Goal: Register for event/course

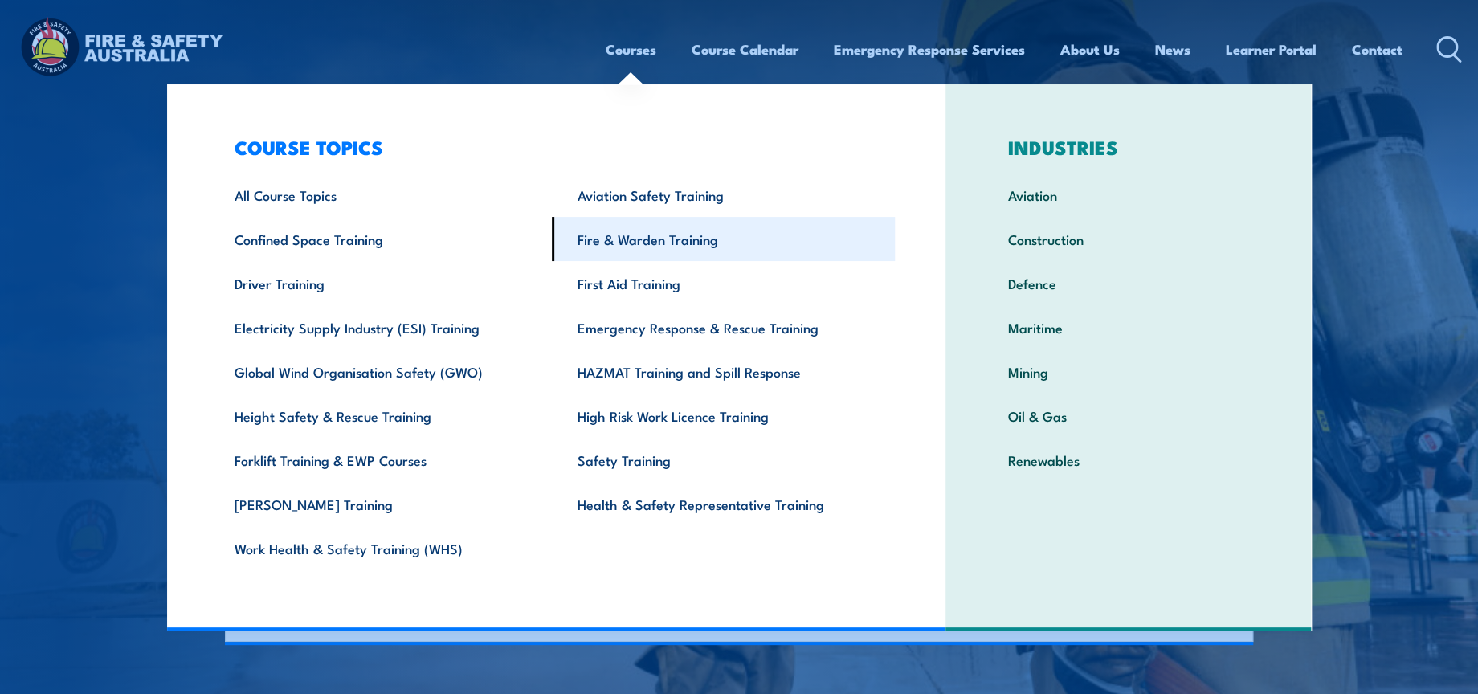
click at [679, 248] on link "Fire & Warden Training" at bounding box center [723, 239] width 343 height 44
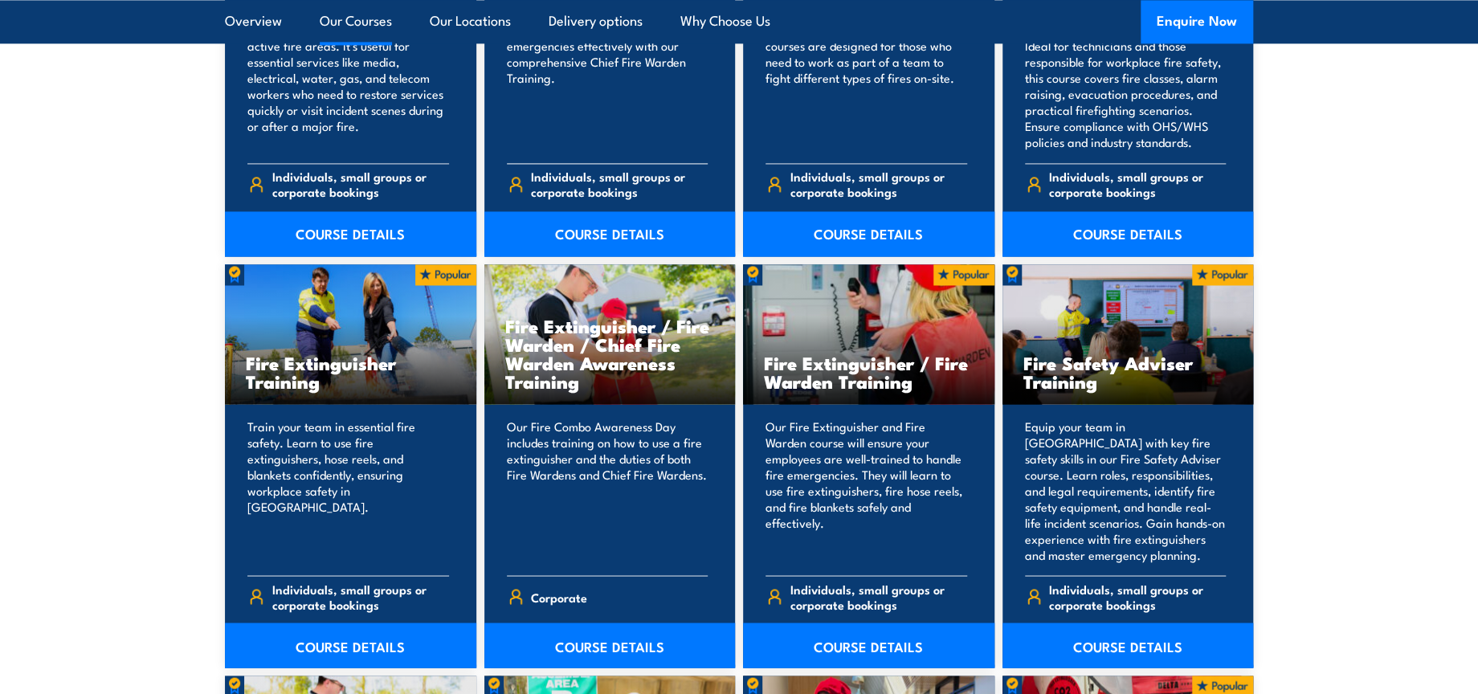
scroll to position [1516, 0]
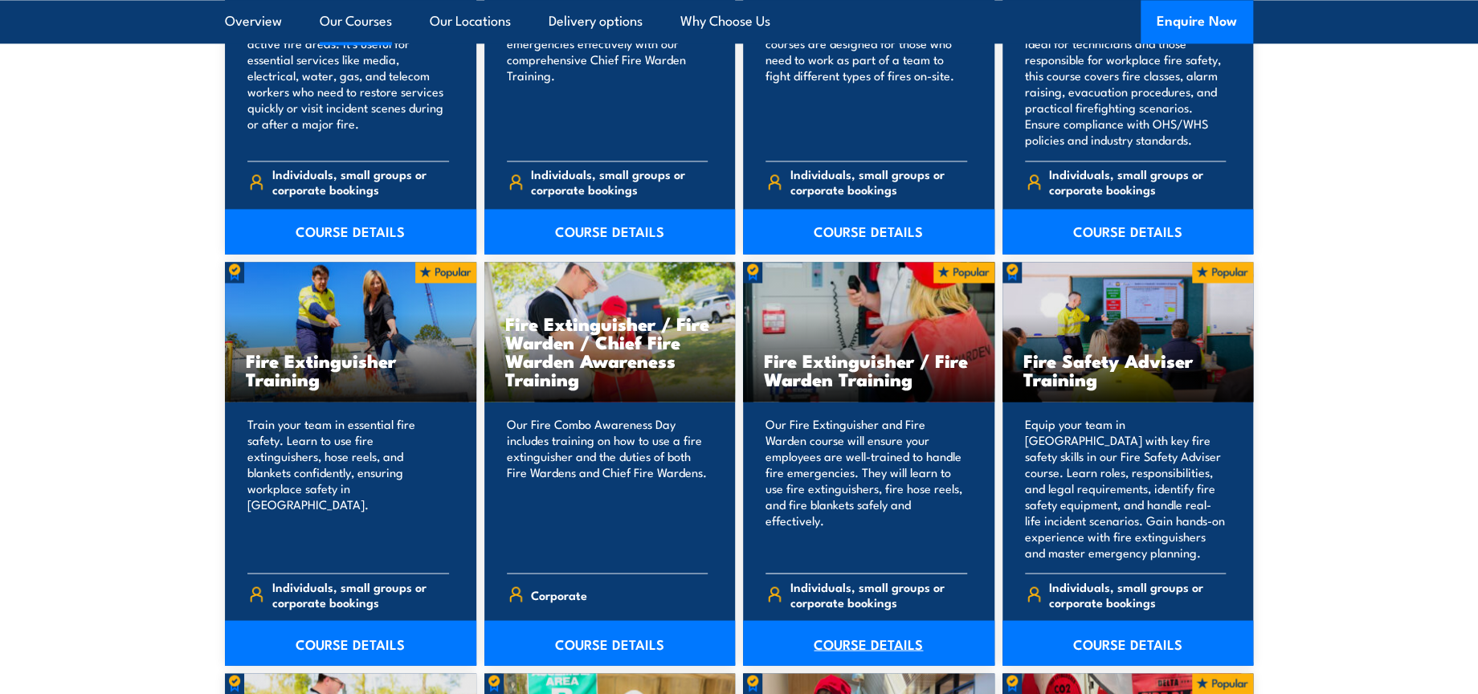
click at [861, 645] on link "COURSE DETAILS" at bounding box center [868, 642] width 251 height 45
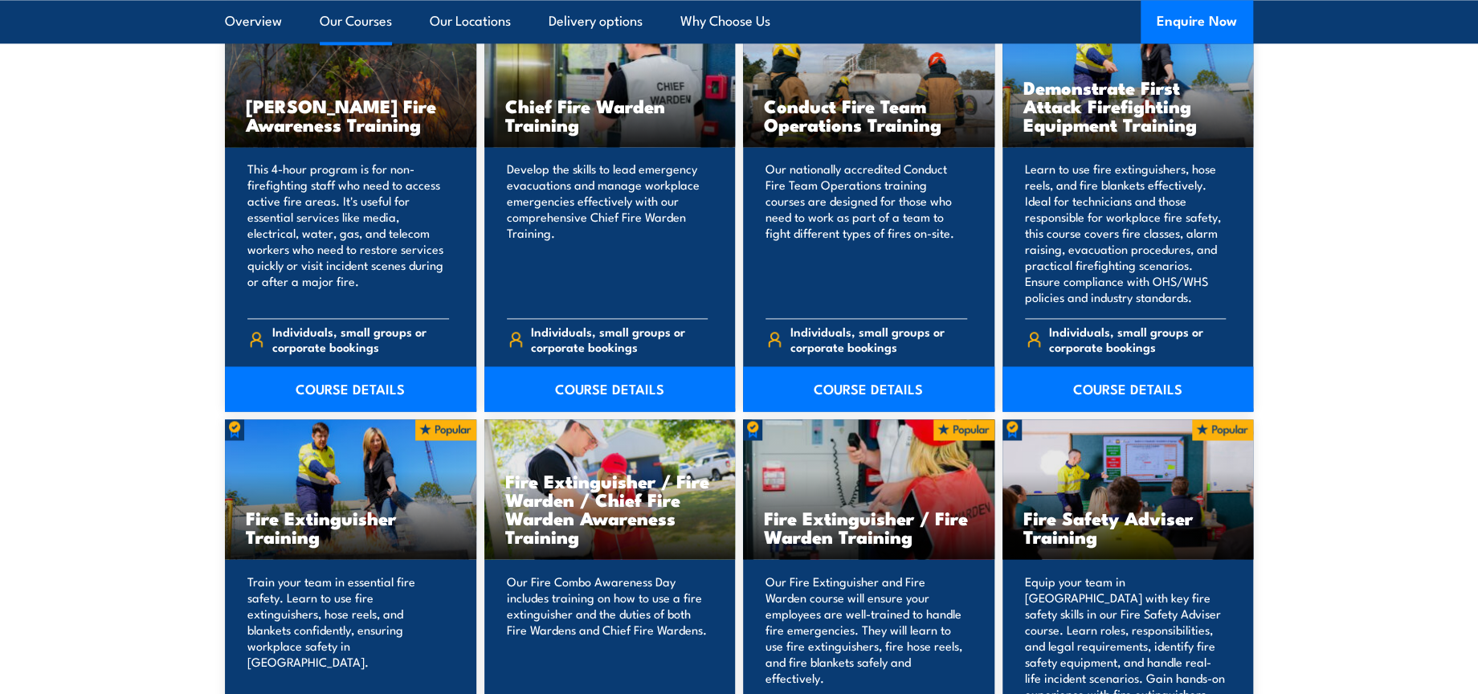
scroll to position [1338, 0]
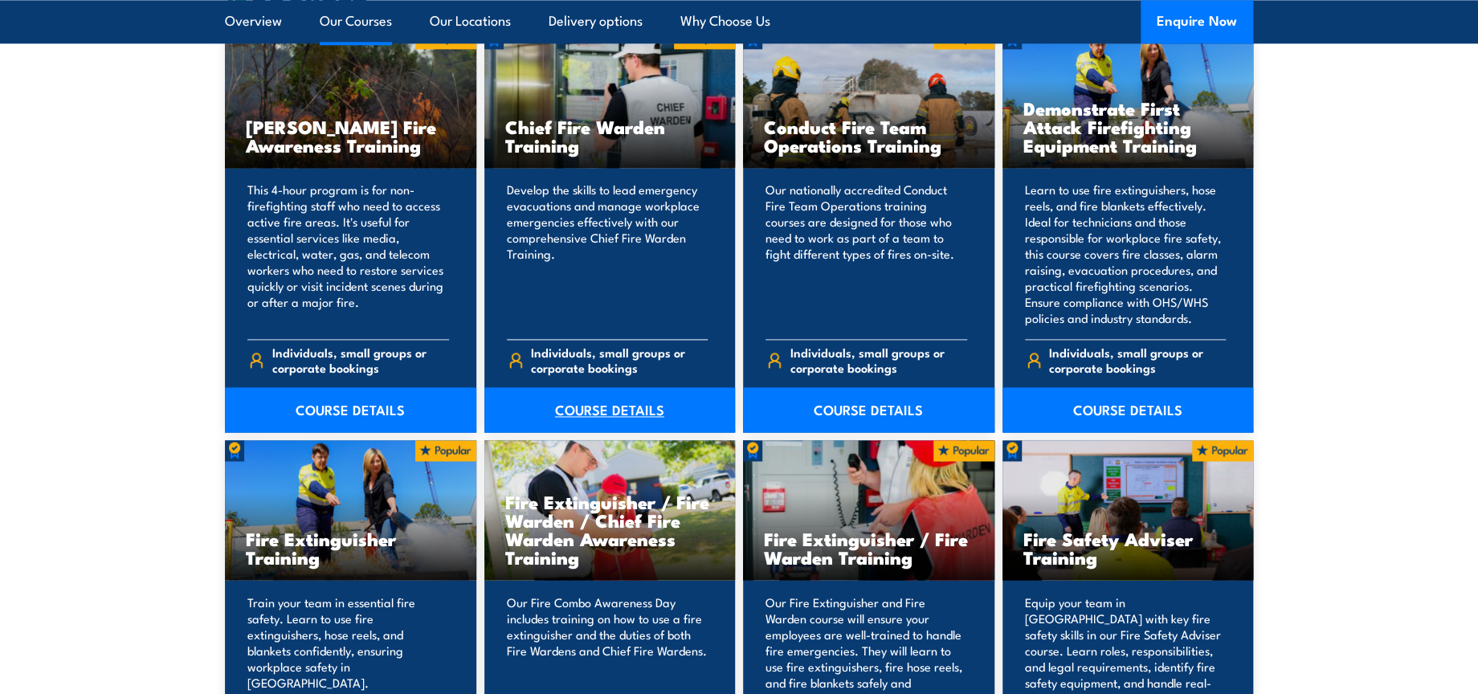
click at [643, 403] on link "COURSE DETAILS" at bounding box center [609, 409] width 251 height 45
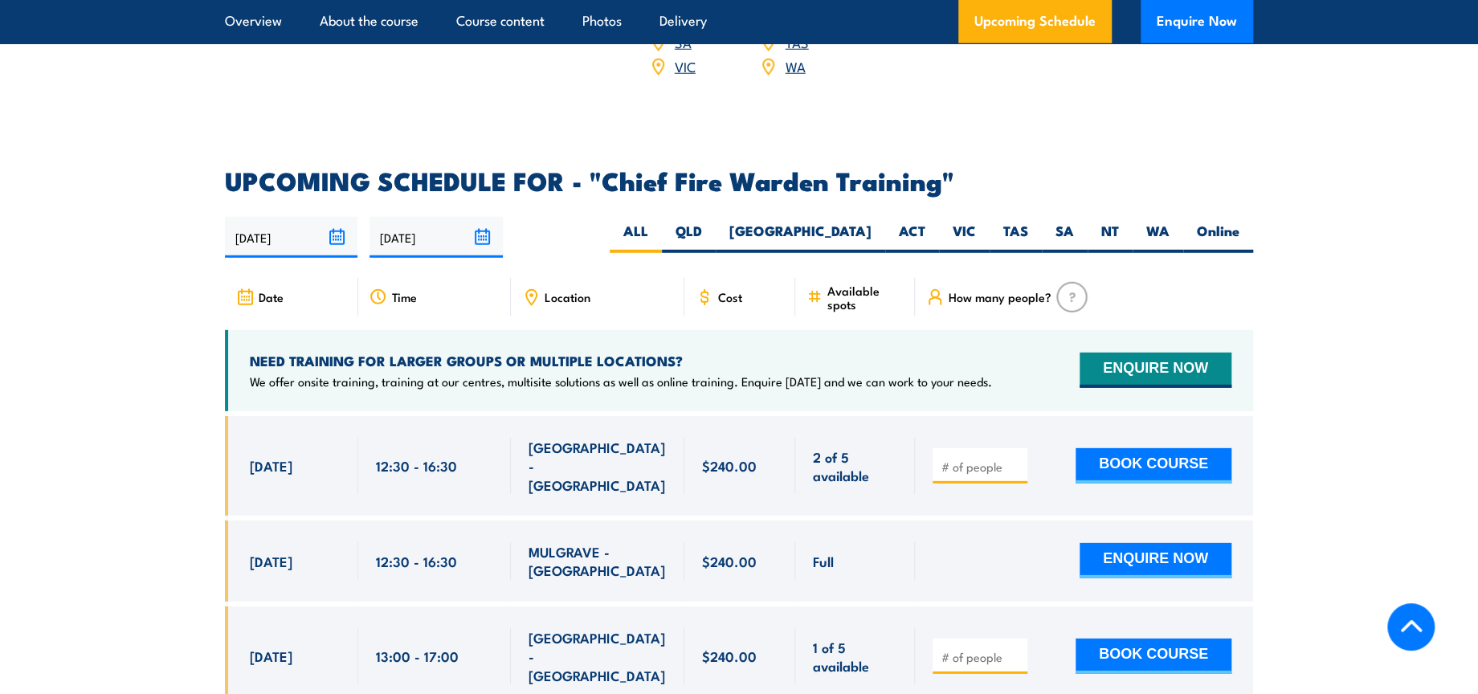
scroll to position [2677, 0]
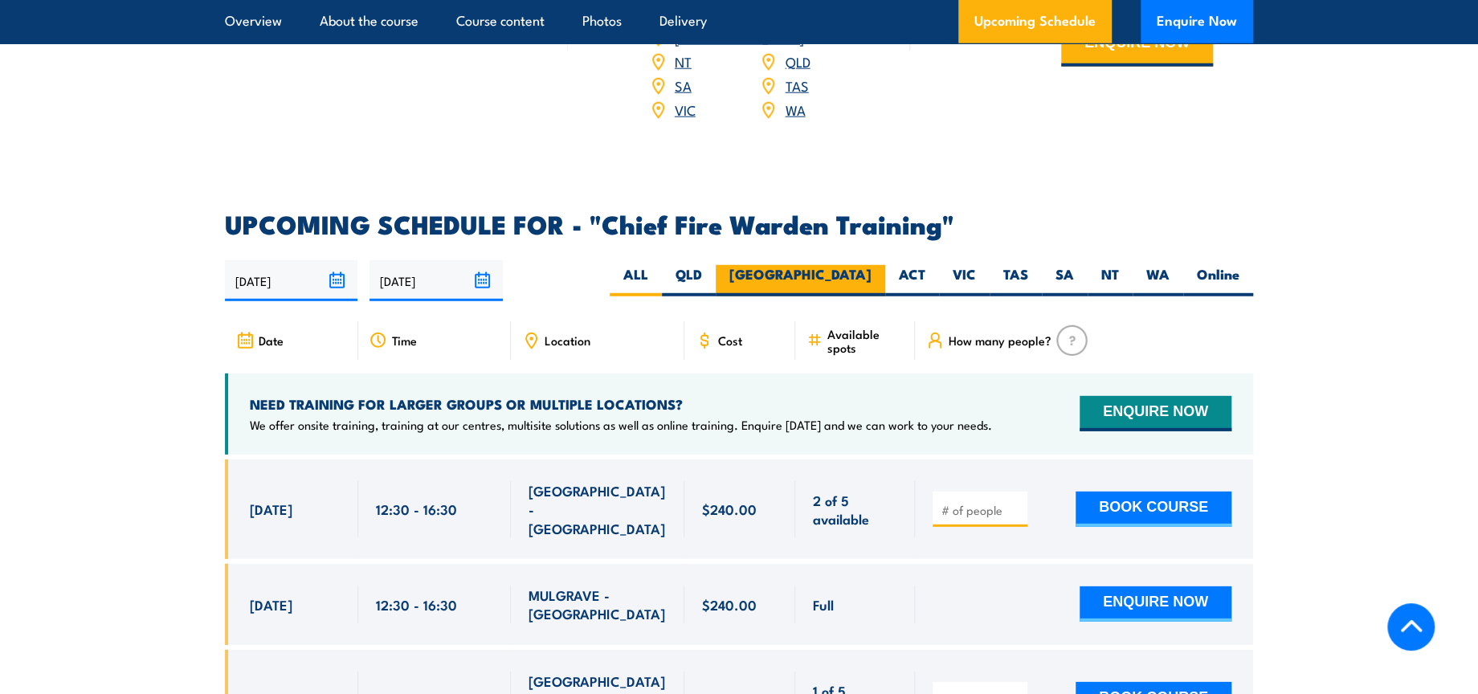
click at [867, 265] on label "[GEOGRAPHIC_DATA]" at bounding box center [800, 280] width 169 height 31
click at [871, 265] on input "[GEOGRAPHIC_DATA]" at bounding box center [876, 270] width 10 height 10
radio input "true"
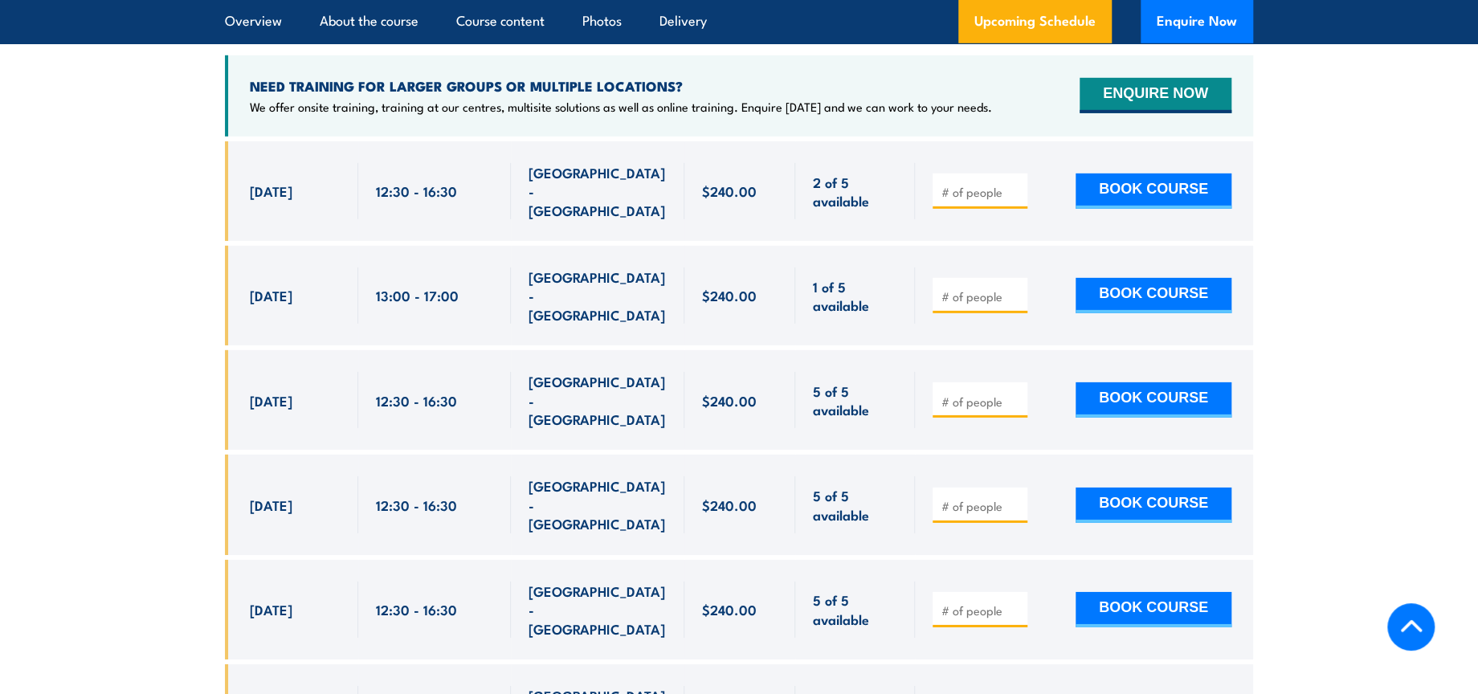
scroll to position [2953, 0]
